Goal: Task Accomplishment & Management: Complete application form

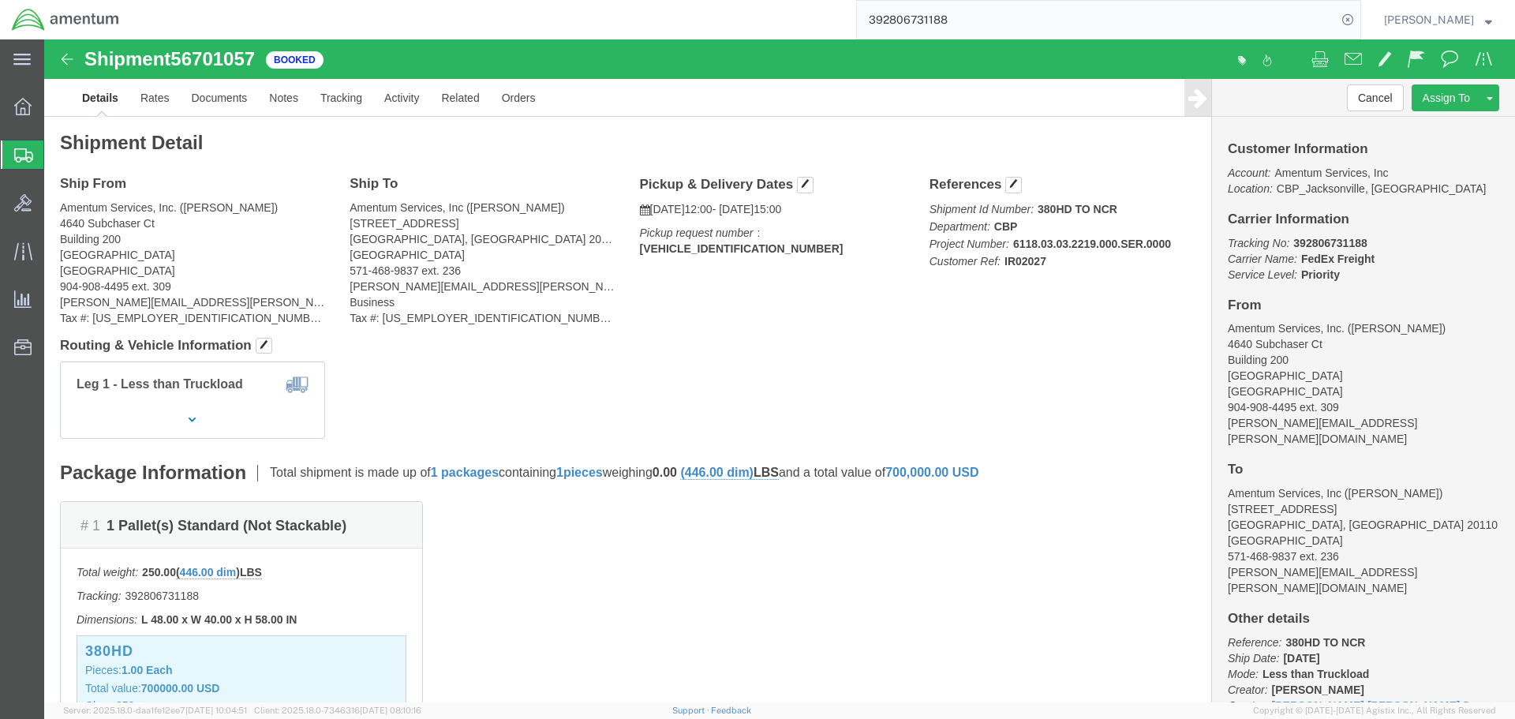
click at [0, 0] on span "Create Shipment" at bounding box center [0, 0] width 0 height 0
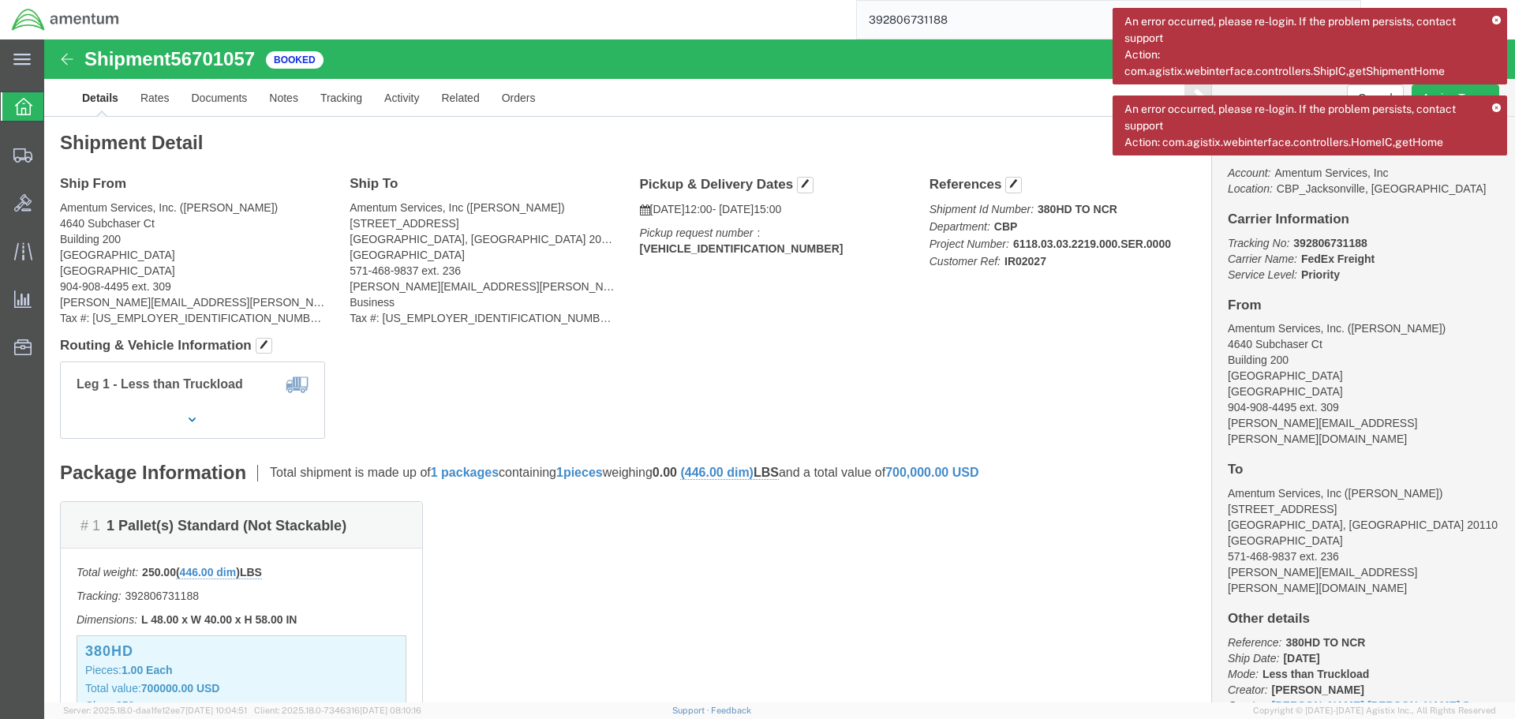
click div "Leg 1 - Less than Truckload"
click at [17, 107] on icon at bounding box center [23, 106] width 17 height 17
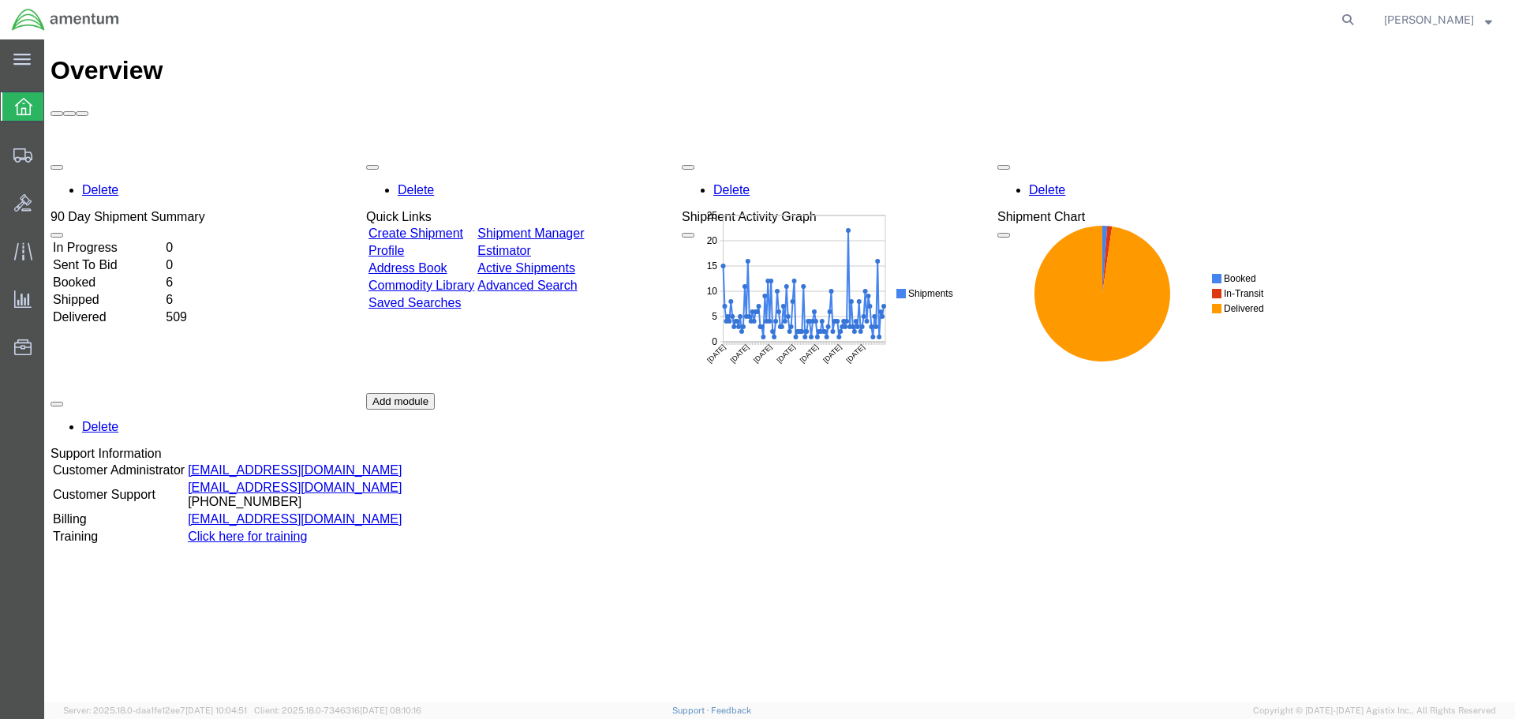
click at [1433, 315] on div "Delete 90 Day Shipment Summary In Progress 0 Sent To Bid 0 Booked 6 Shipped 6 D…" at bounding box center [779, 392] width 1458 height 473
click at [429, 226] on link "Create Shipment" at bounding box center [415, 232] width 95 height 13
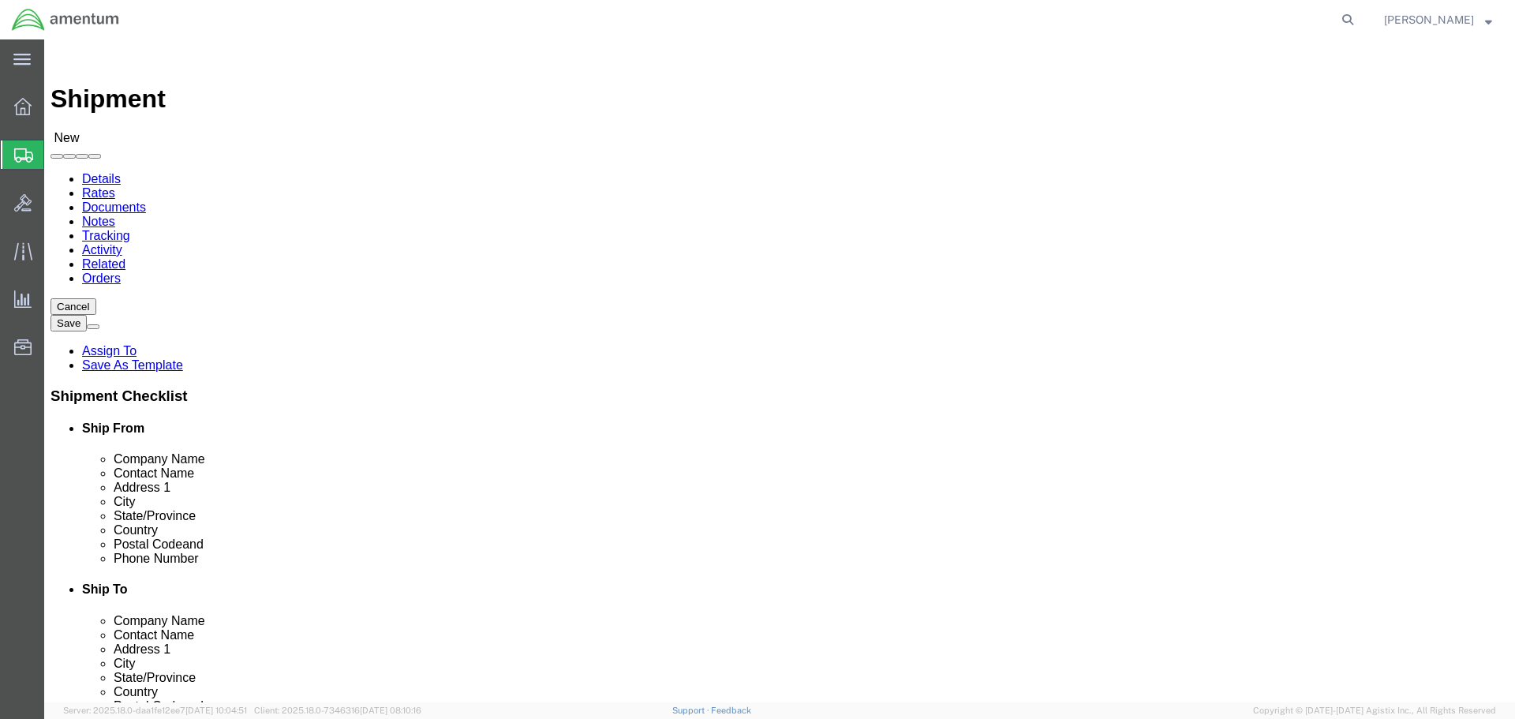
select select
click div "Location My Profile Location [PHONE_NUMBER] [PHONE_NUMBER] [PHONE_NUMBER] [PHON…"
select select "MYPROFILE"
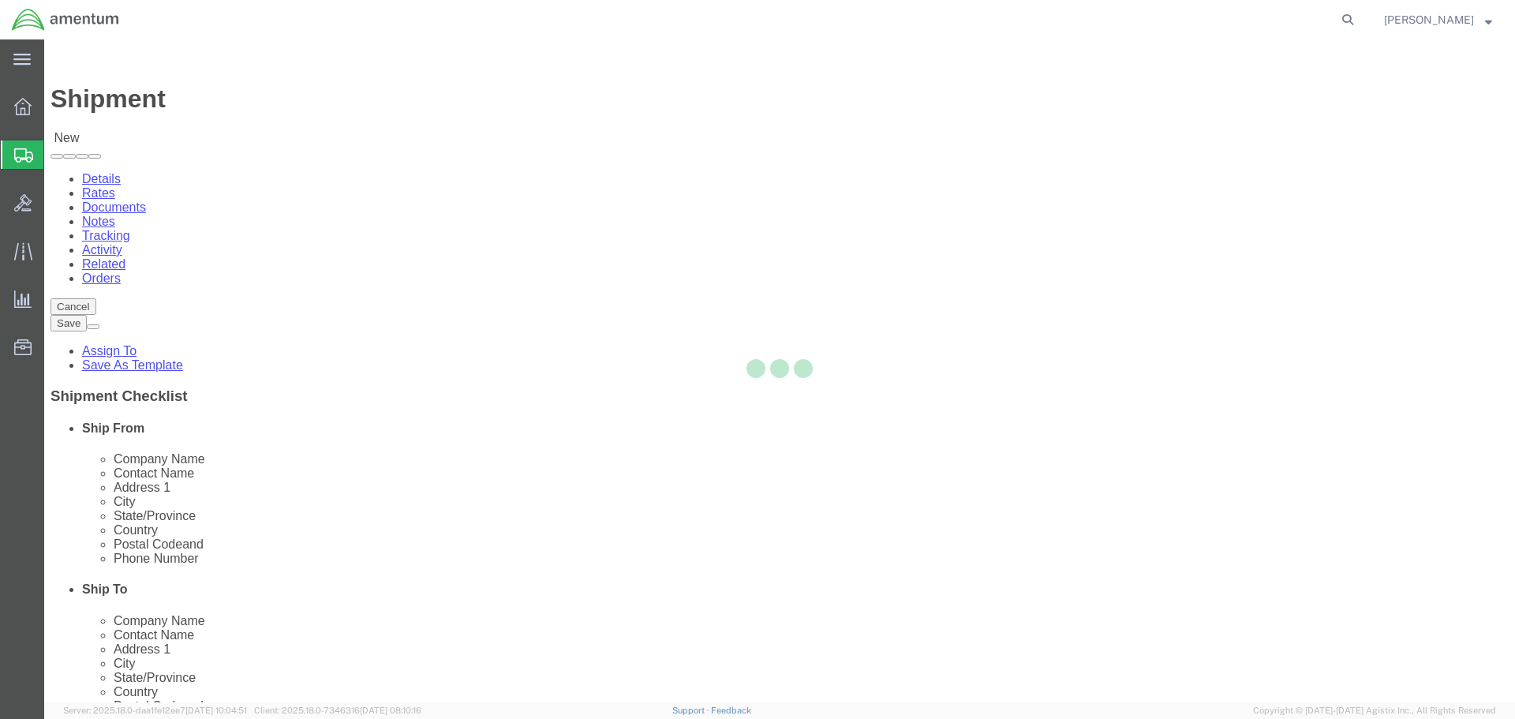
type input "Amentum Services, Inc."
type input "[PERSON_NAME]"
type input "4640 Subchaser Ct"
type input "Building 200"
type input "[GEOGRAPHIC_DATA]"
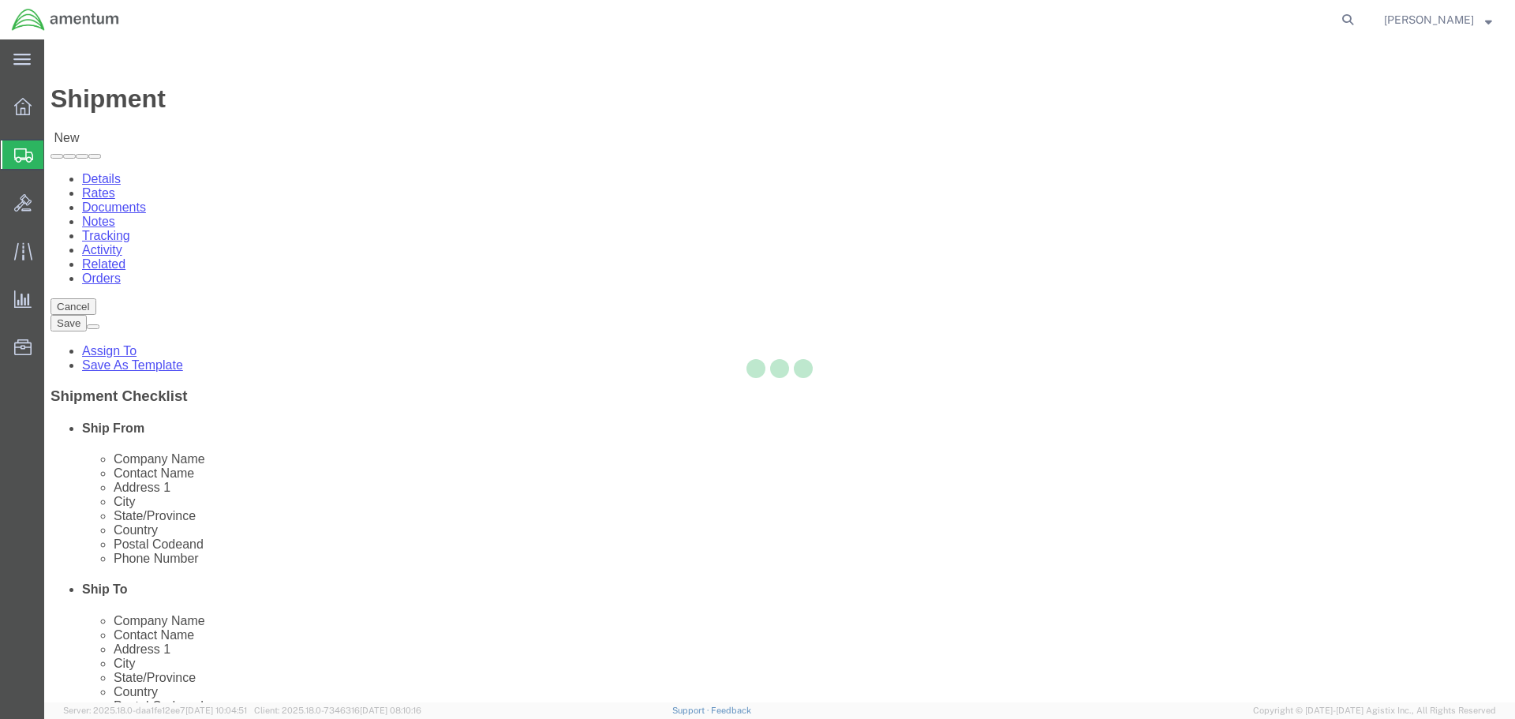
type input "32244"
type input "[PHONE_NUMBER]"
type input "309"
type input "[PERSON_NAME][EMAIL_ADDRESS][PERSON_NAME][DOMAIN_NAME]"
checkbox input "true"
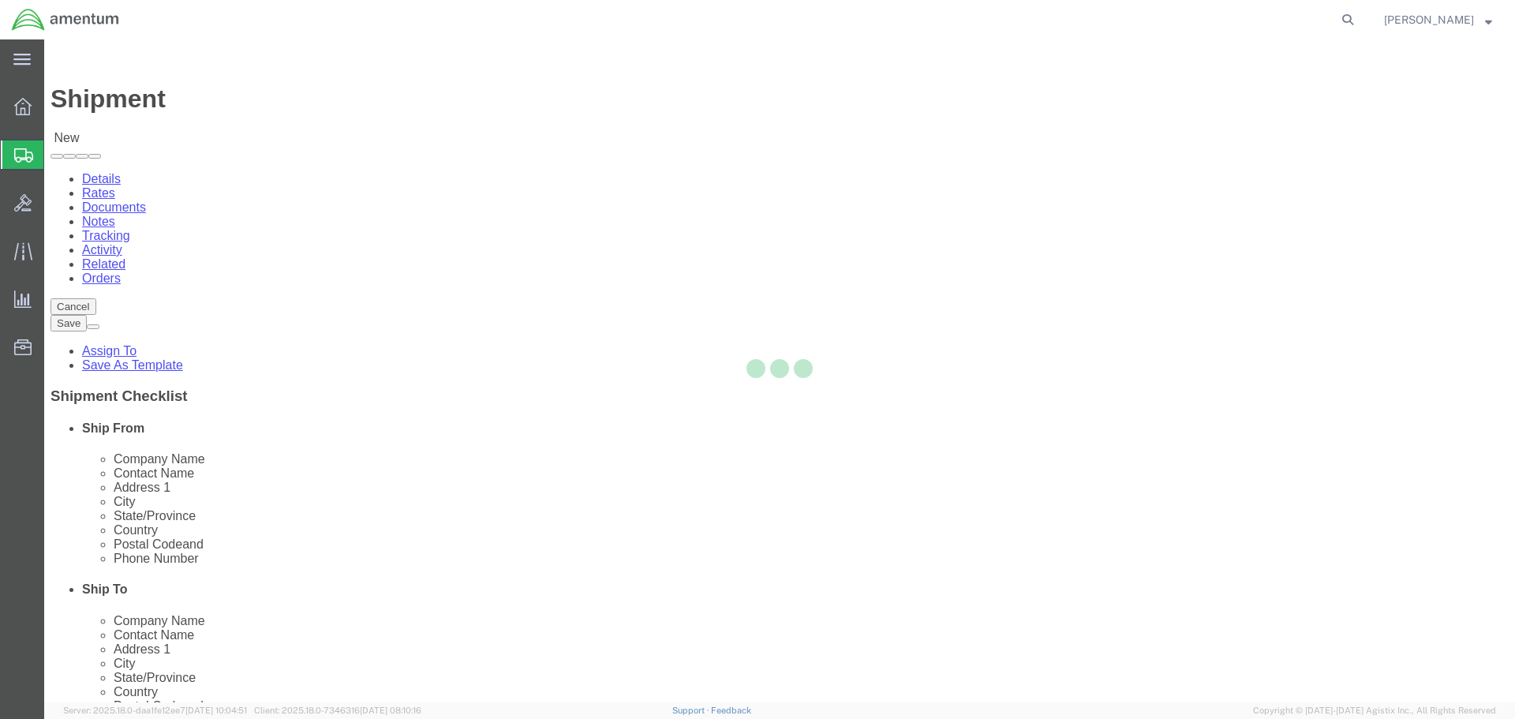
select select "FL"
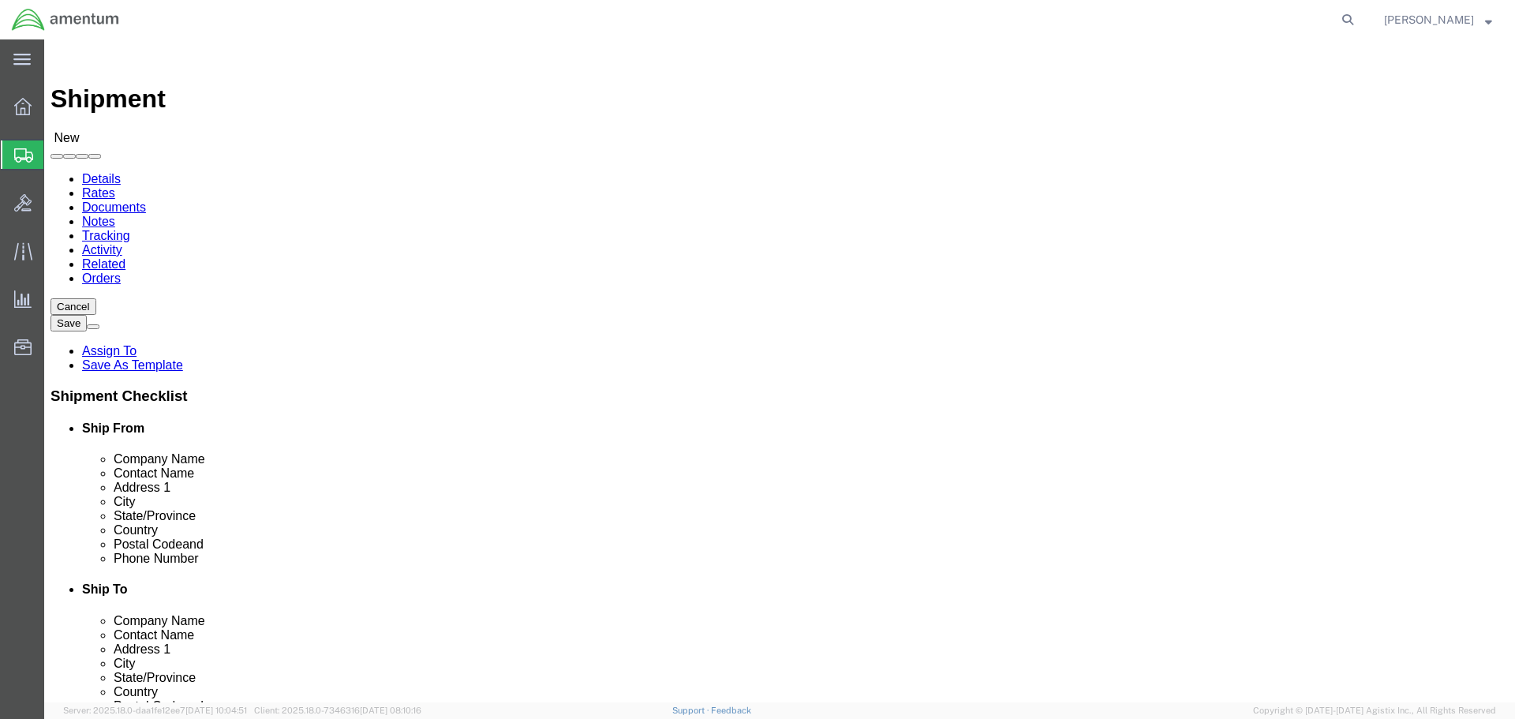
type input "ULV"
select select "49950"
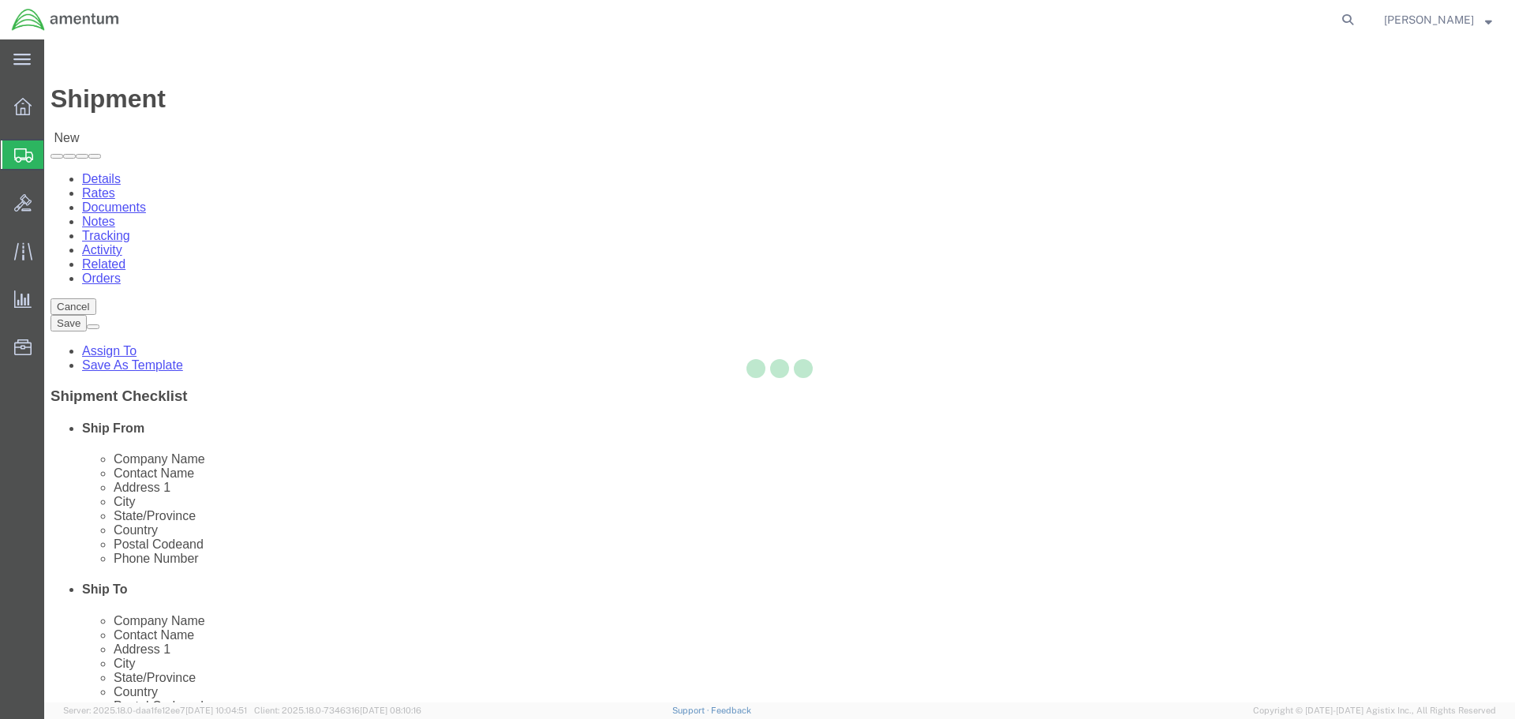
type input "Amentum Services, Inc"
type input "[PERSON_NAME]"
type input "[STREET_ADDRESS][PERSON_NAME]"
type input "[PERSON_NAME][GEOGRAPHIC_DATA]"
type input "Uvalde"
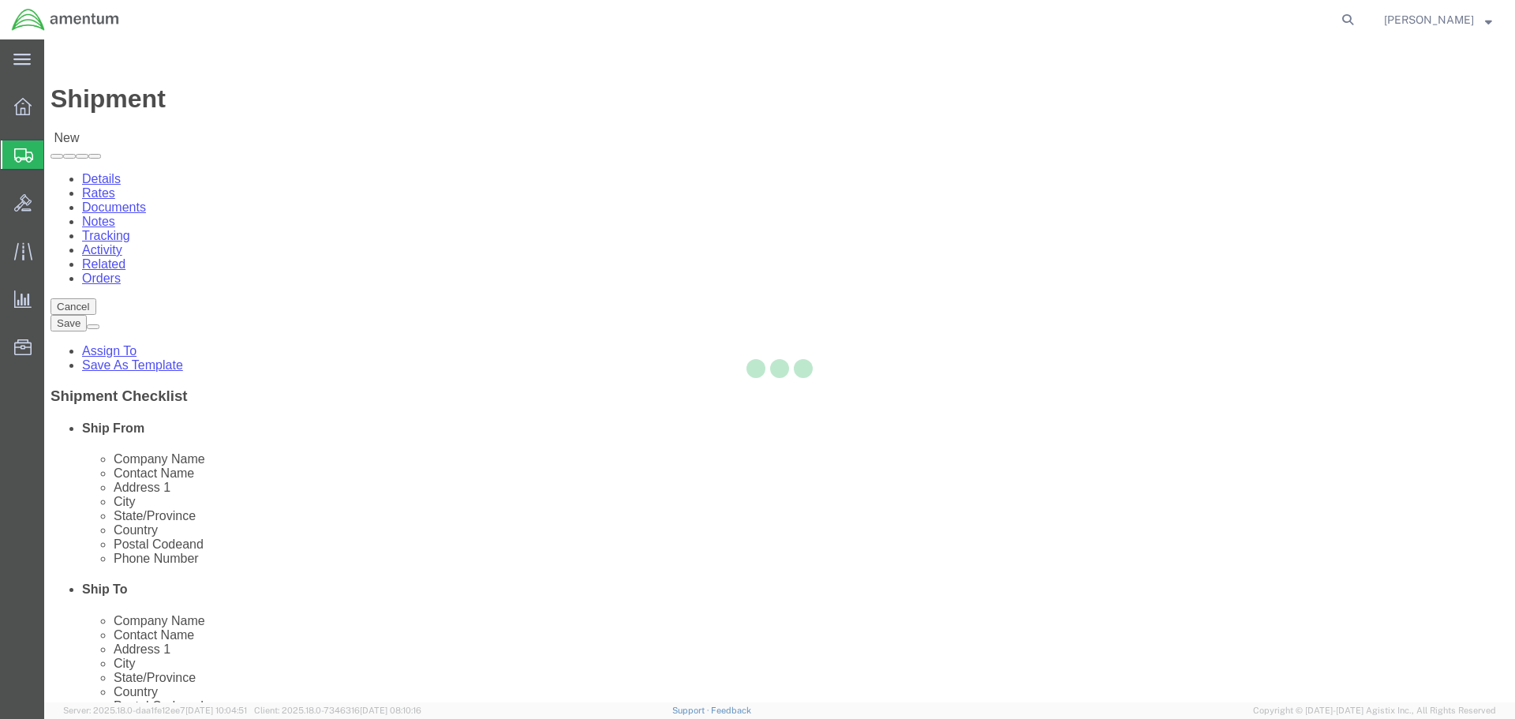
type input "78801"
type input "[PHONE_NUMBER]"
type input "[PERSON_NAME][EMAIL_ADDRESS][PERSON_NAME][DOMAIN_NAME]"
checkbox input "true"
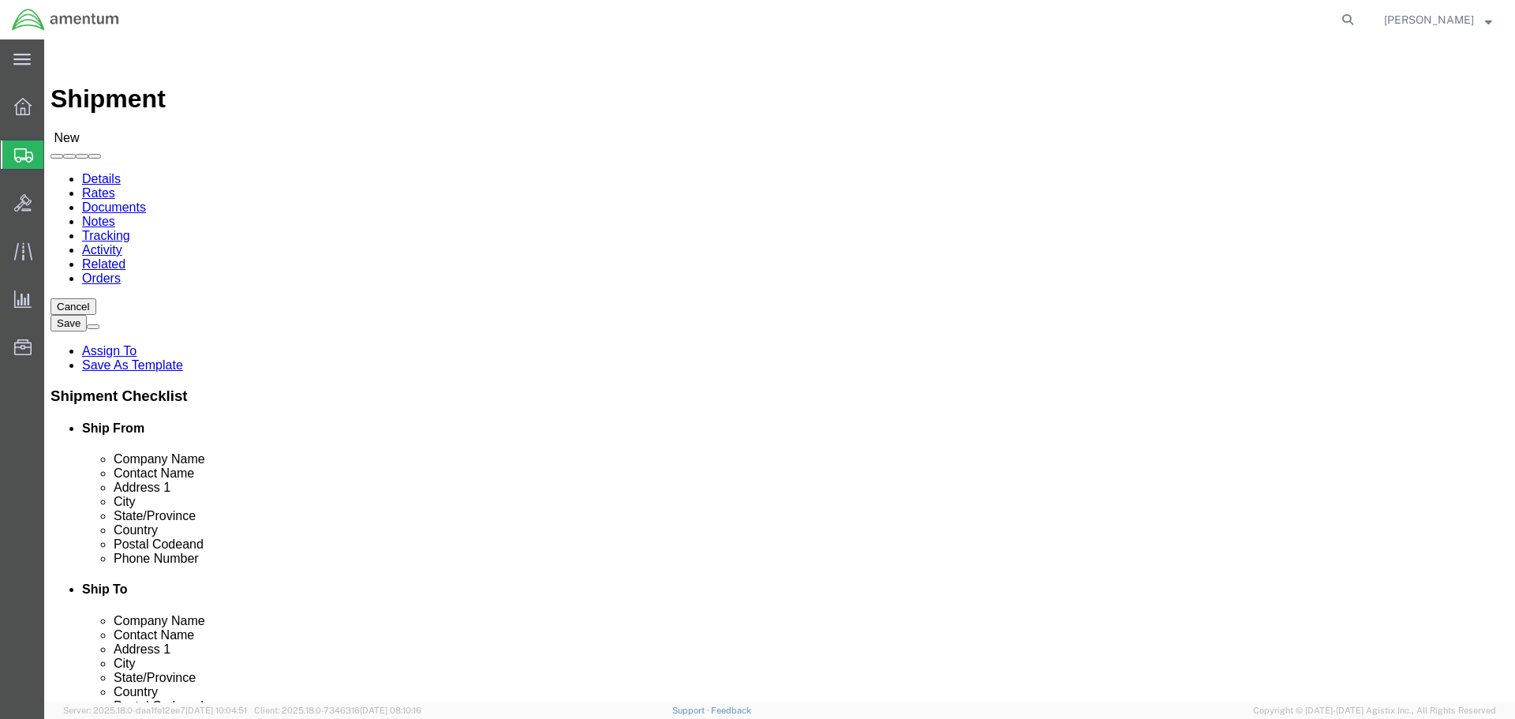
select select "[GEOGRAPHIC_DATA]"
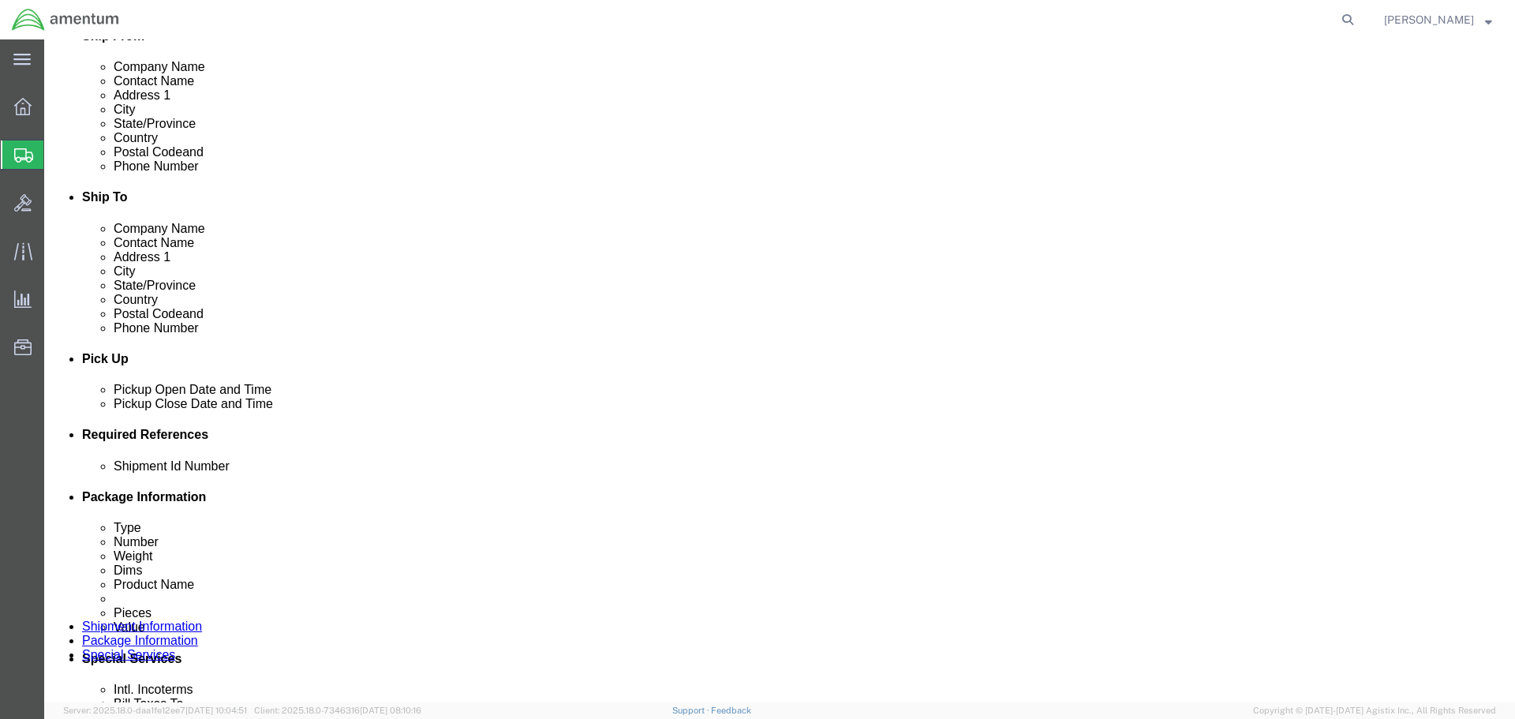
scroll to position [473, 0]
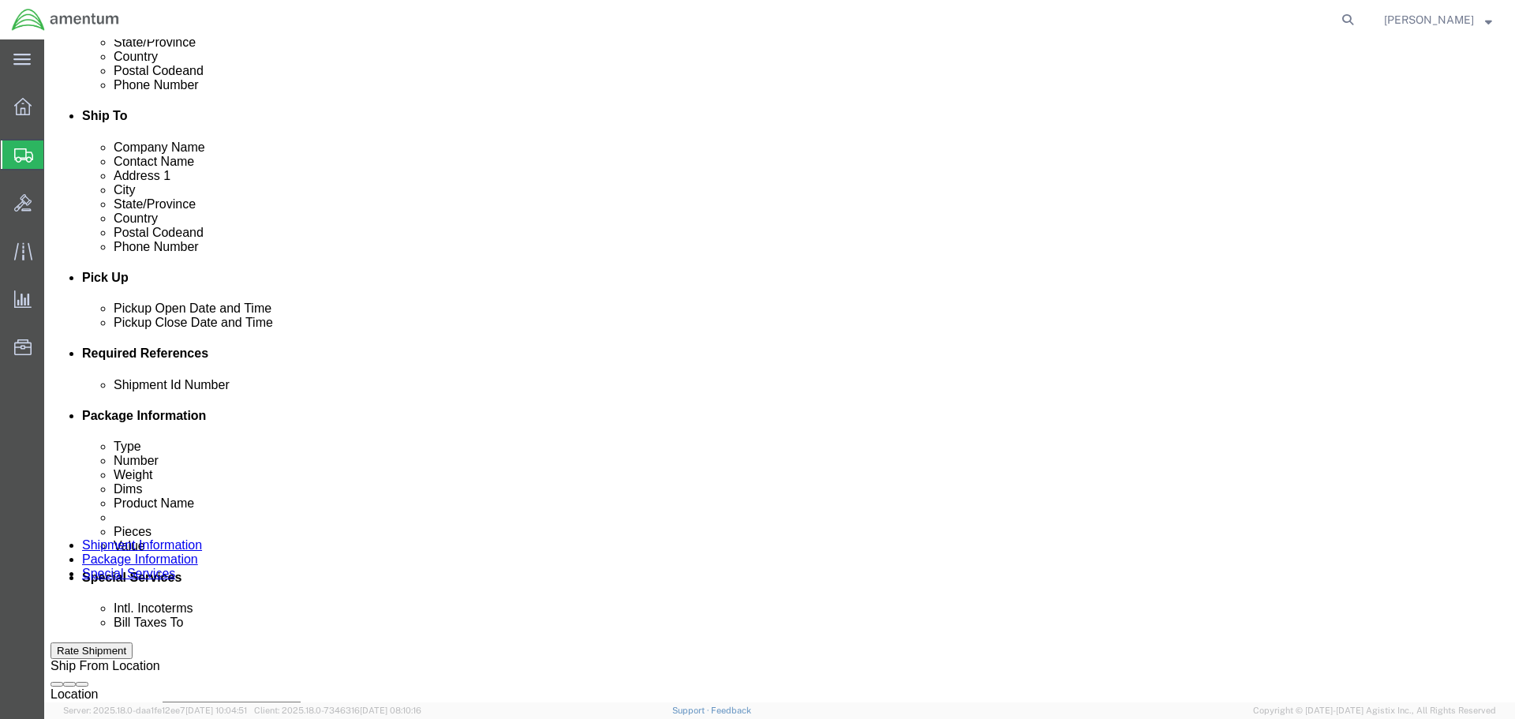
click input "text"
type input "LIU TO ULV"
click button "Add reference"
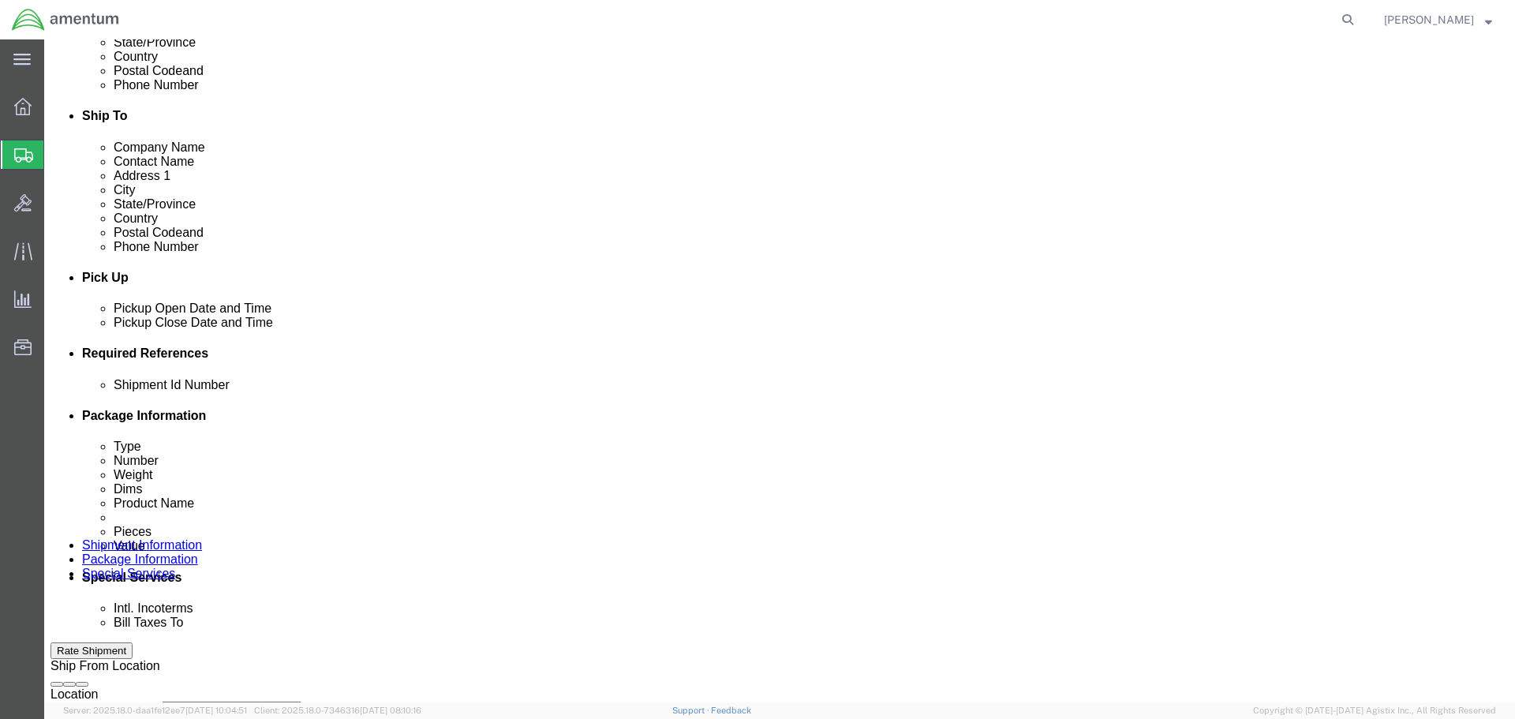
click select "Select Account Type Activity ID Airline Appointment Number ASN Batch Request # …"
select select "PROJNUM"
click select "Select Account Type Activity ID Airline Appointment Number ASN Batch Request # …"
type input "6118.03.03.2219.000.SER.0000"
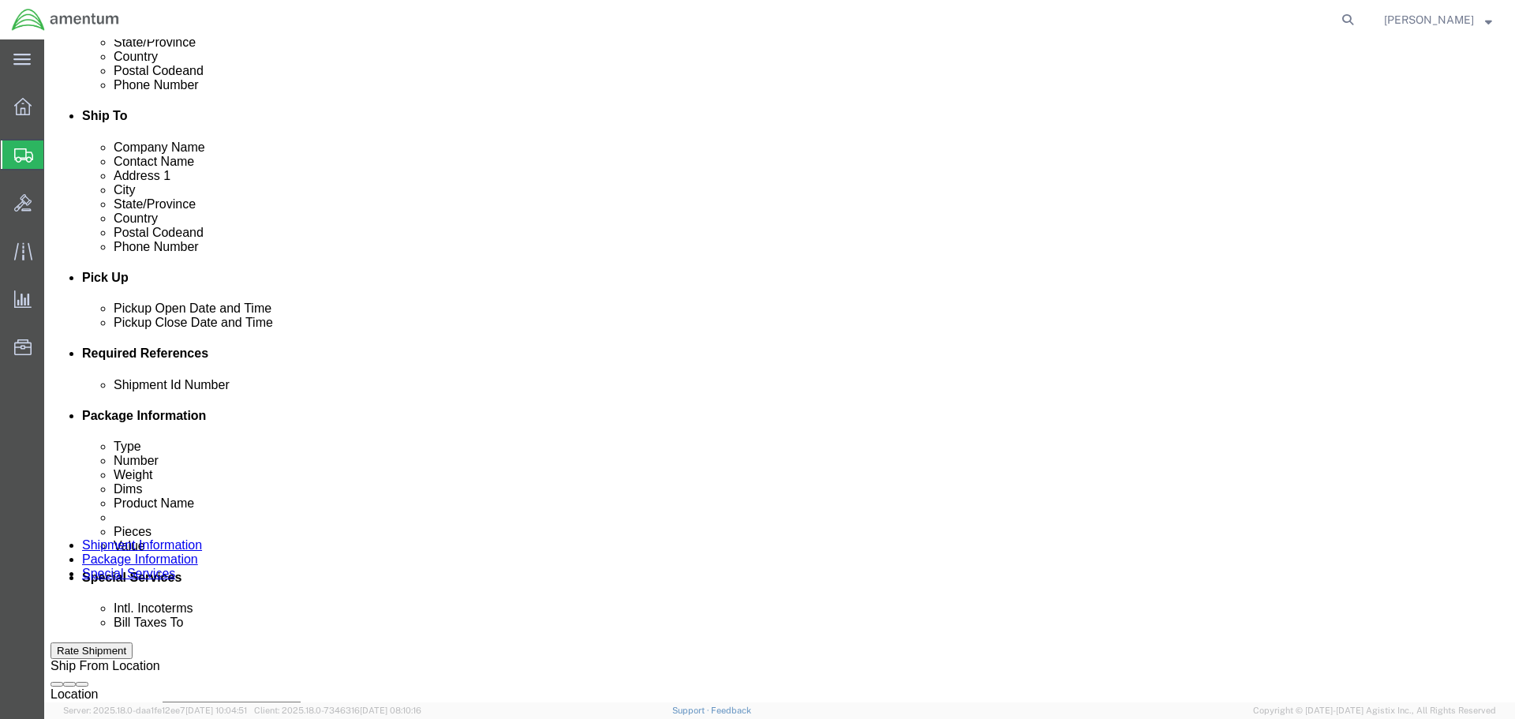
scroll to position [0, 0]
select select "DEPT"
type input "CBP"
select select "CUSTREF"
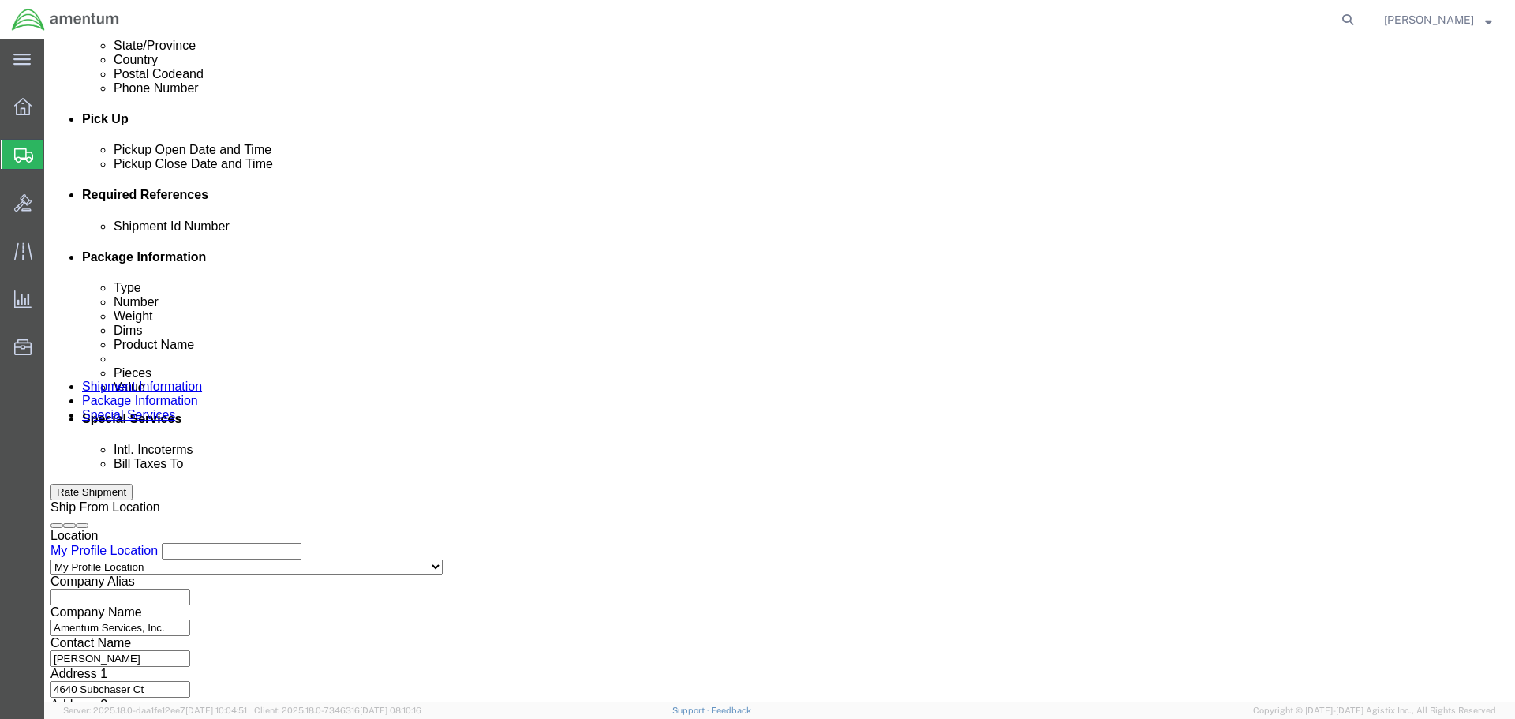
scroll to position [722, 0]
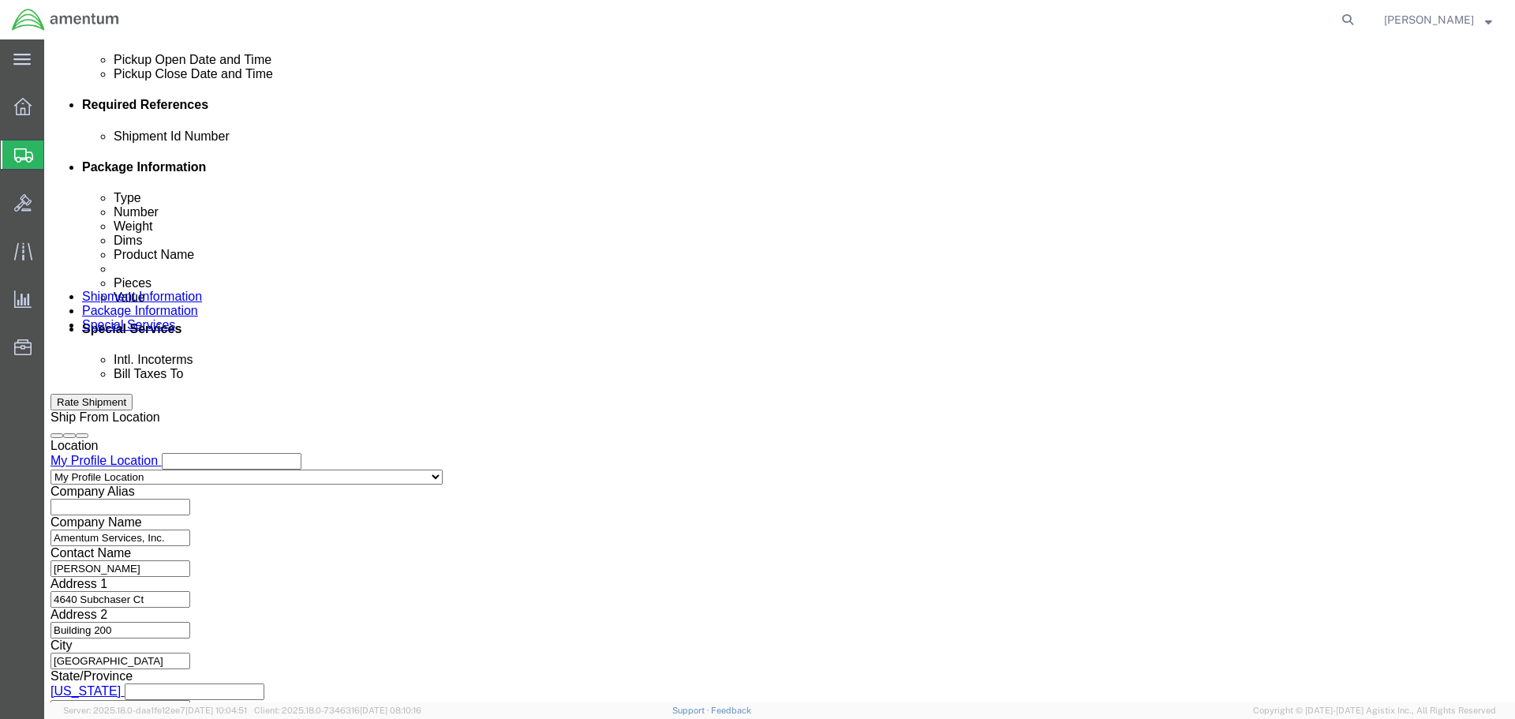
type input "LASER INTERLOCK UNIT"
click button "Continue"
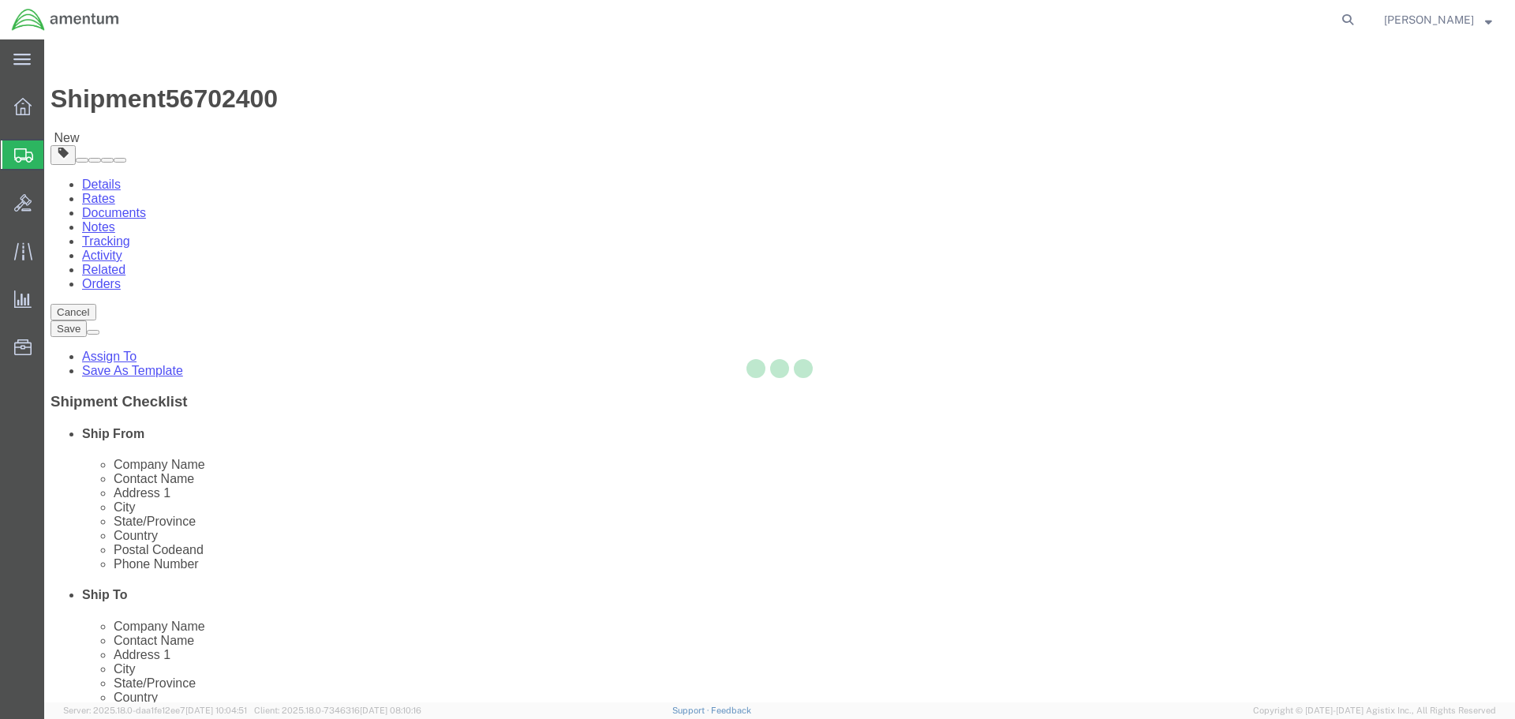
select select "CBOX"
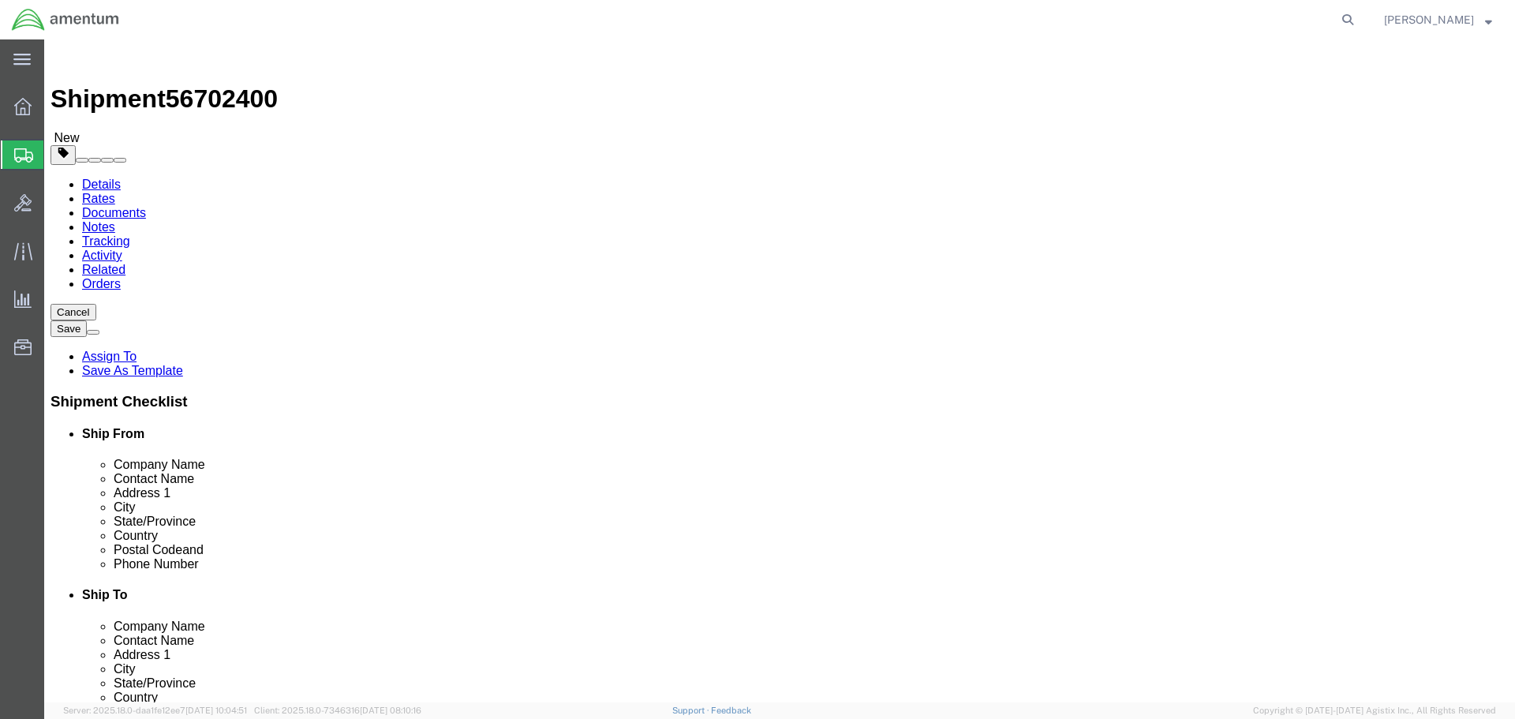
click input "text"
type input "10"
type input "8"
type input "6"
type input "3"
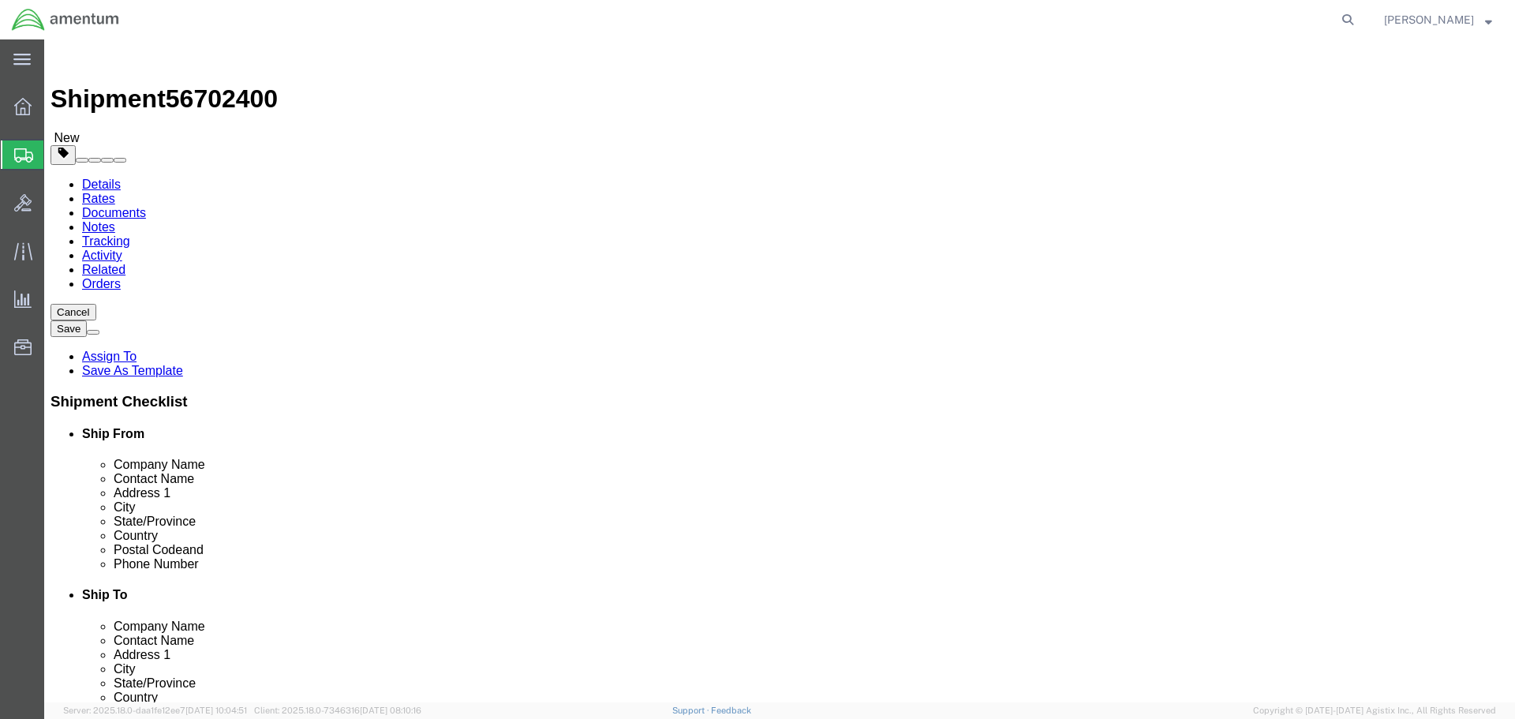
click div "Package Type Select BCK Boxes Bale(s) Basket(s) Bolt(s) Bottle(s) Buckets Bulk …"
click link "Add Content"
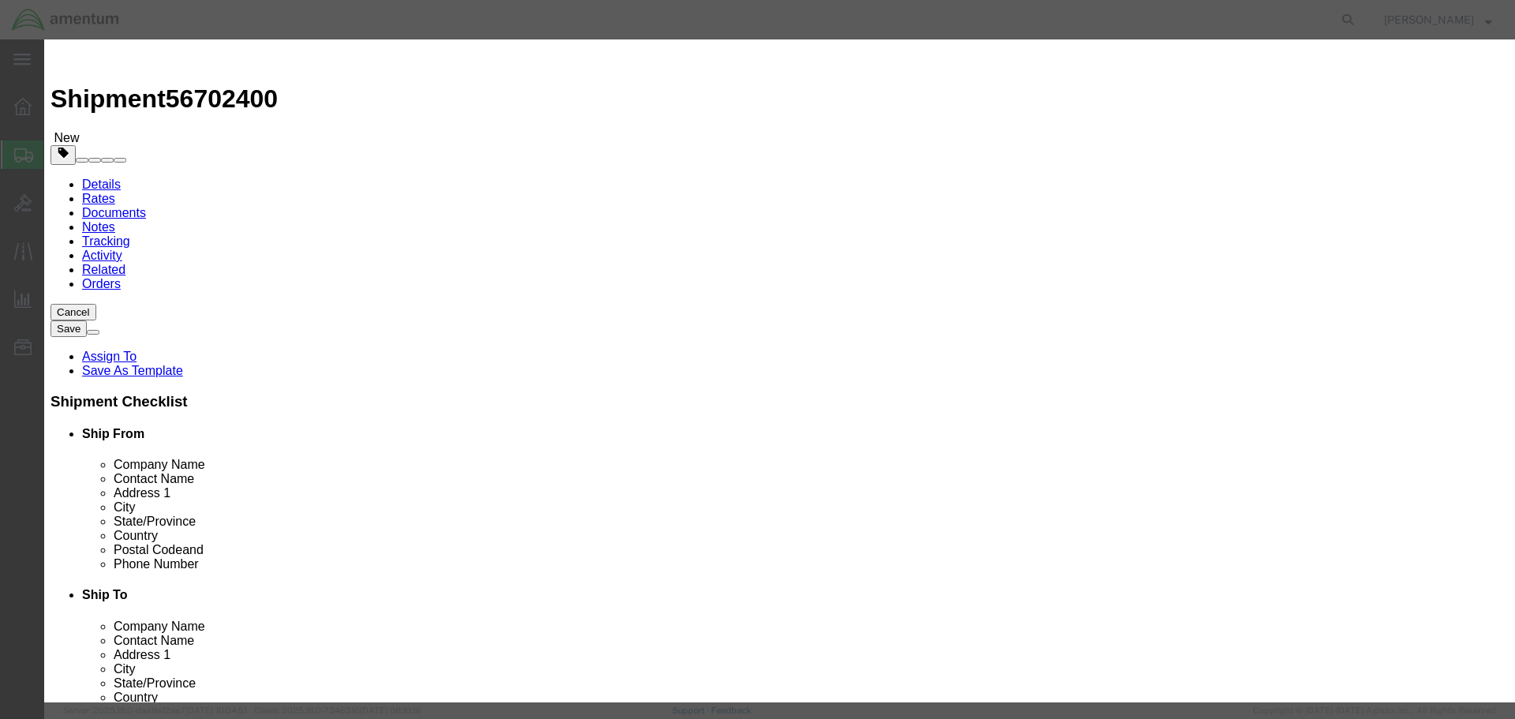
click input "text"
type input "LASER INTERLOCK UNIT"
type input "1"
type input "1500"
click button "Save & Close"
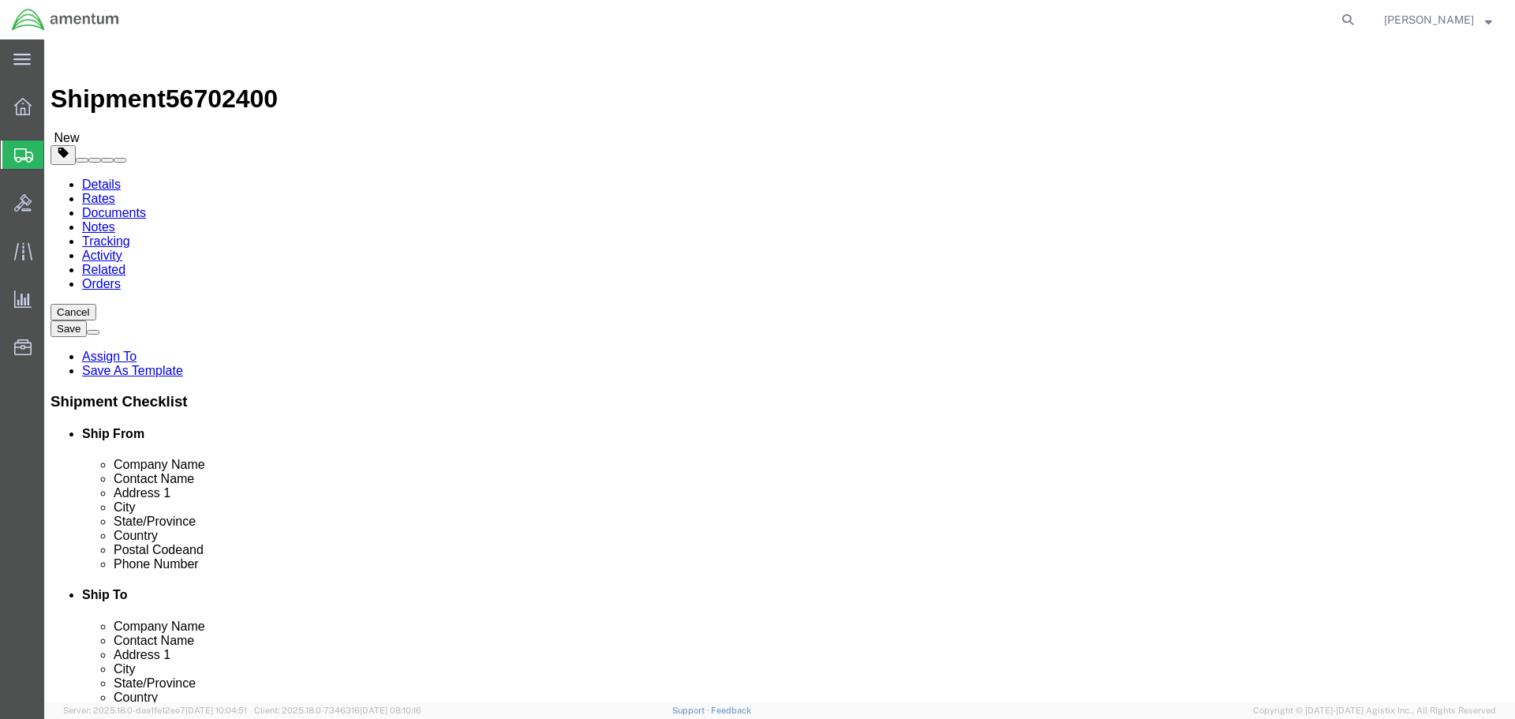
click button "Rate Shipment"
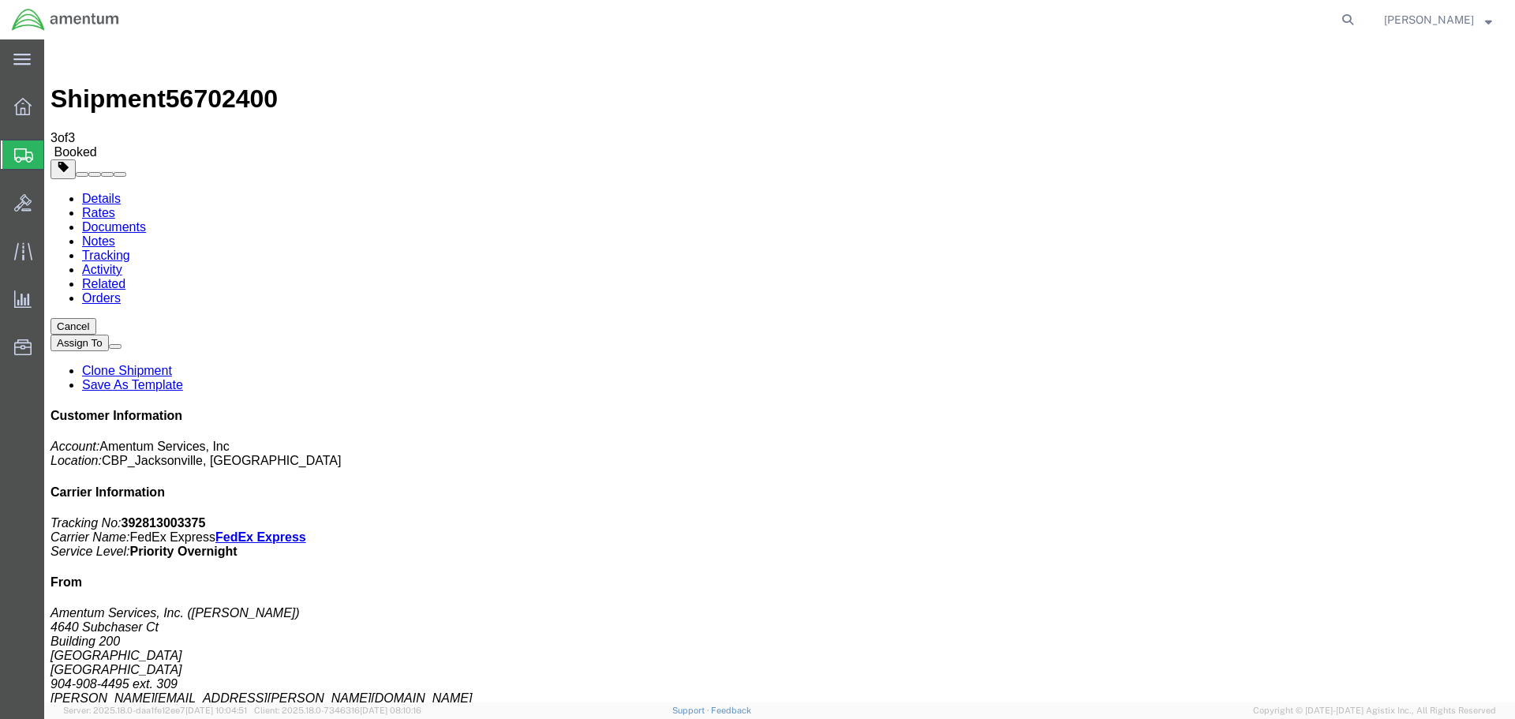
click at [1318, 516] on p "Tracking No: 392813003375 Carrier Name: FedEx Express FedEx Express Service Lev…" at bounding box center [779, 537] width 1458 height 43
copy b "392813003375"
